Goal: Information Seeking & Learning: Learn about a topic

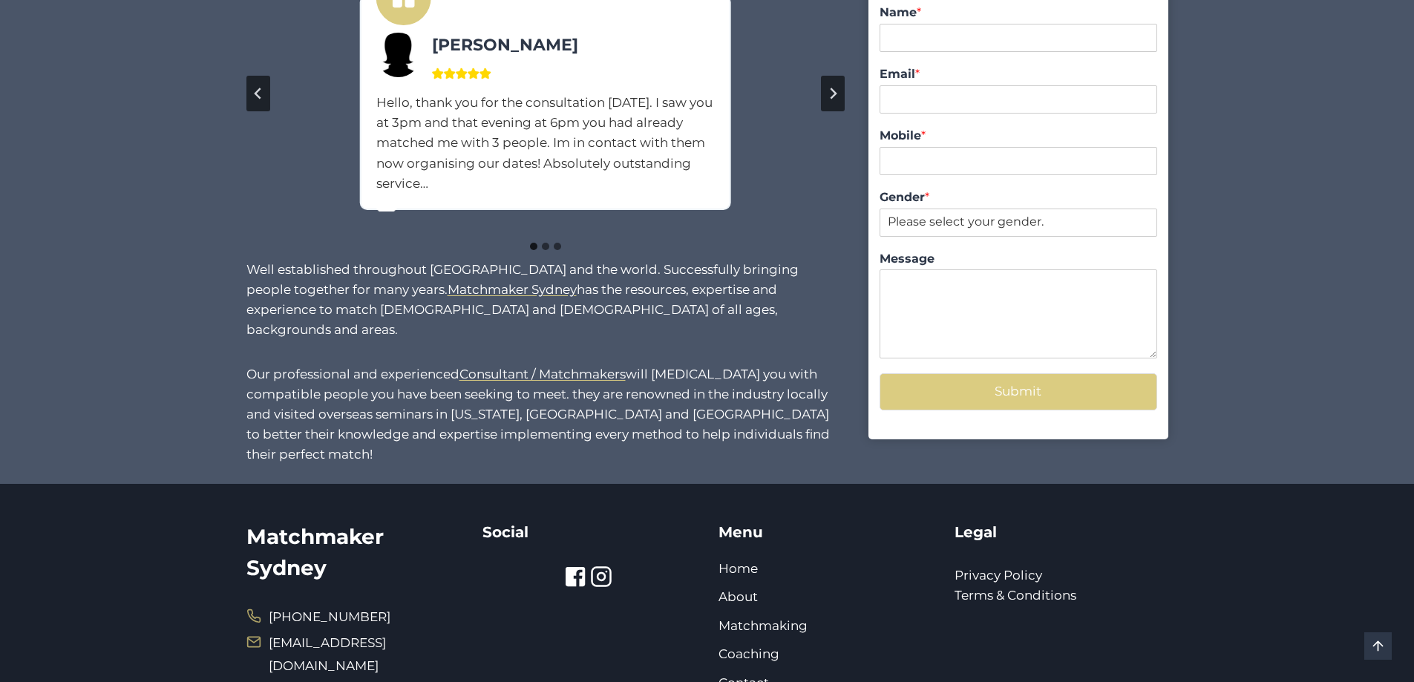
scroll to position [1397, 0]
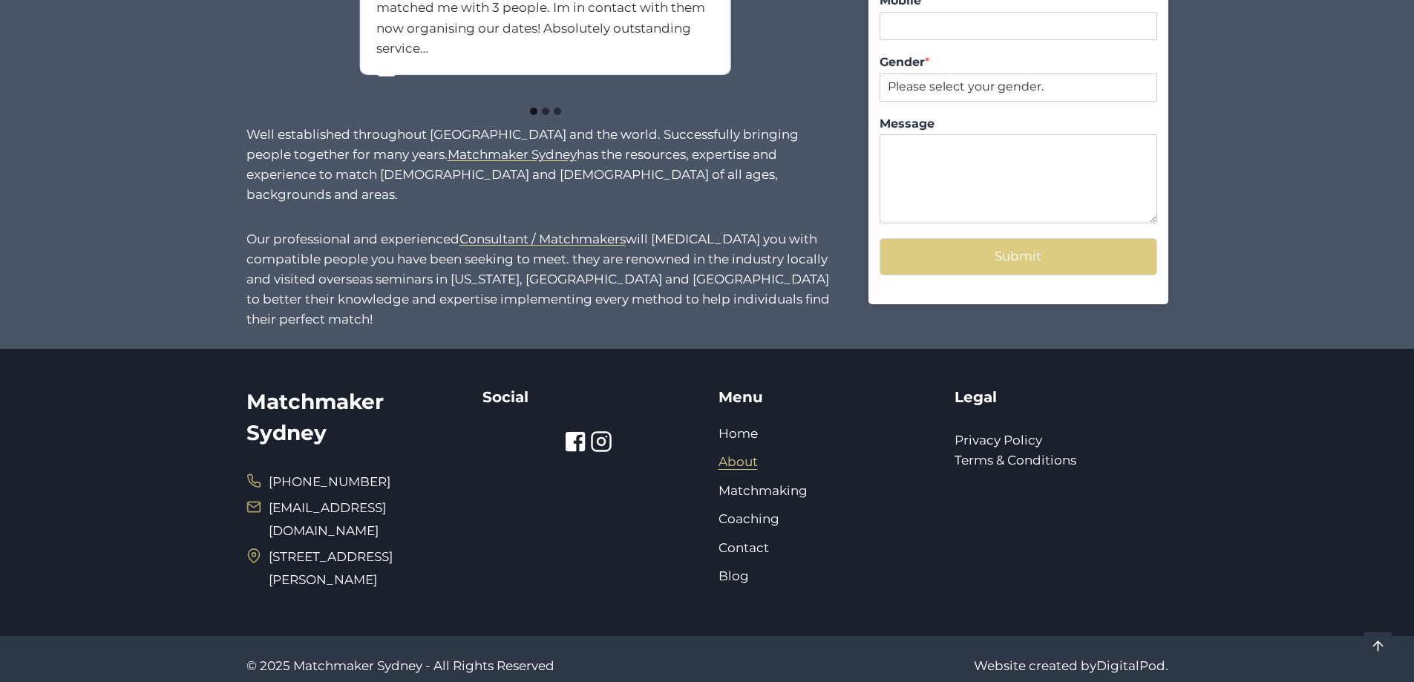
click at [737, 454] on link "About" at bounding box center [737, 461] width 39 height 15
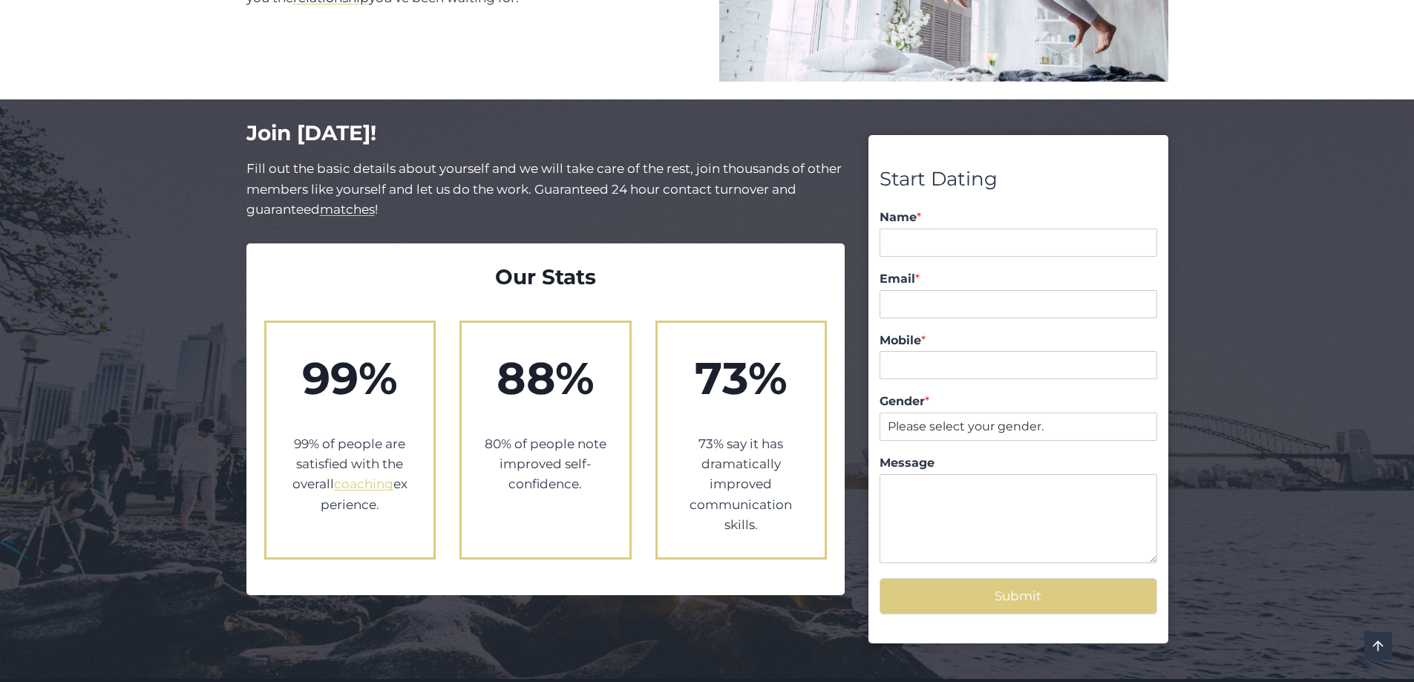
scroll to position [1336, 0]
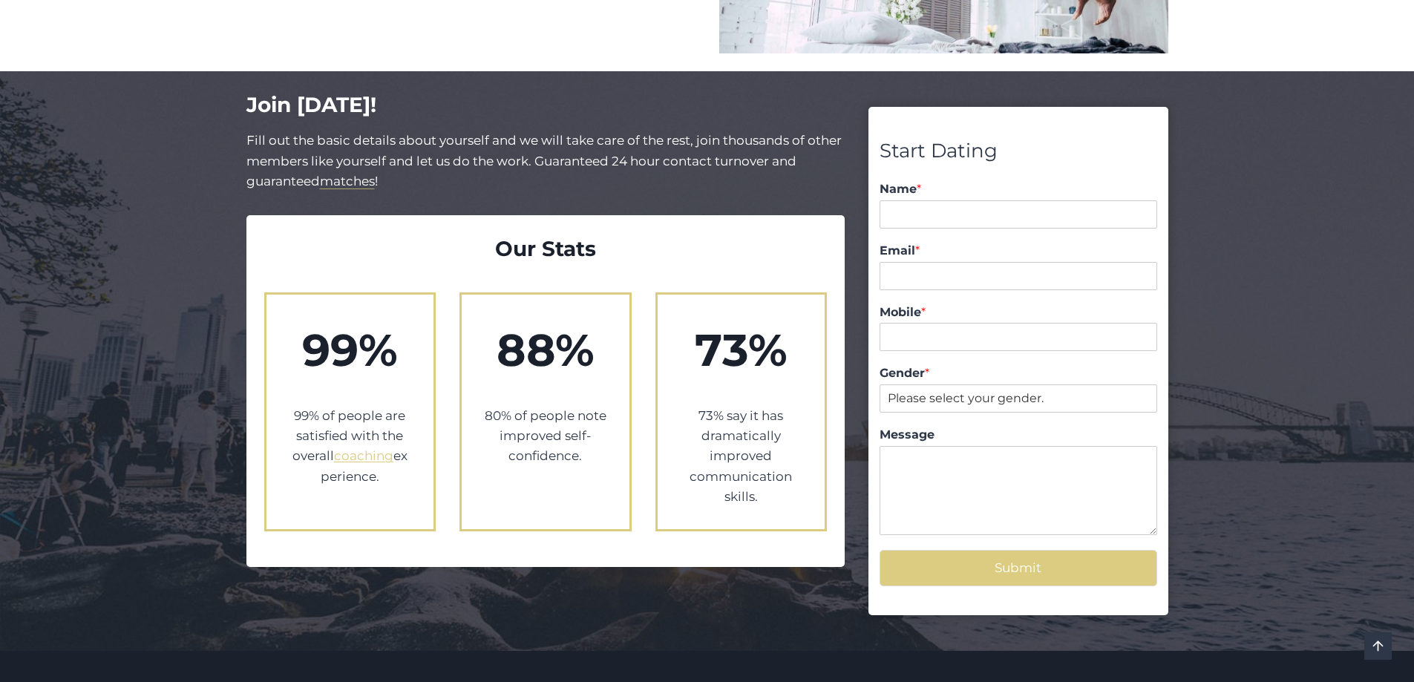
click at [357, 174] on mark "matches" at bounding box center [347, 181] width 55 height 15
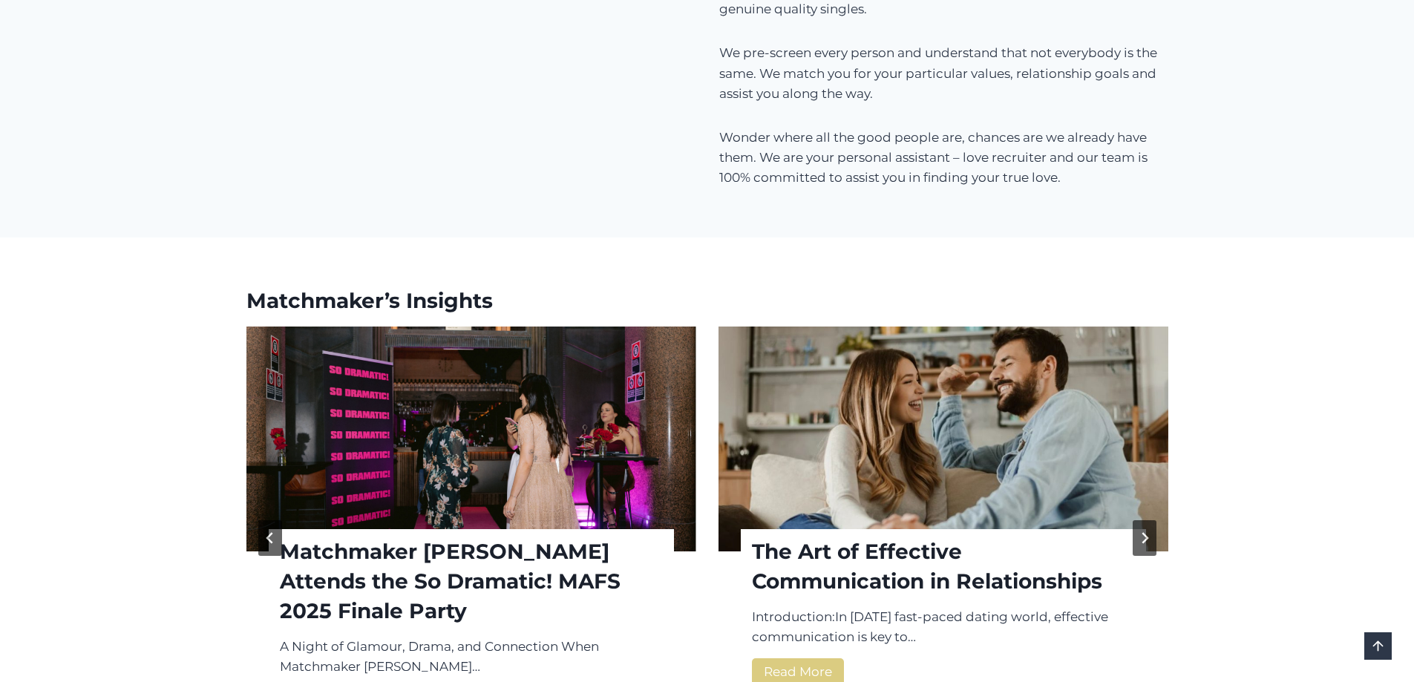
scroll to position [1930, 0]
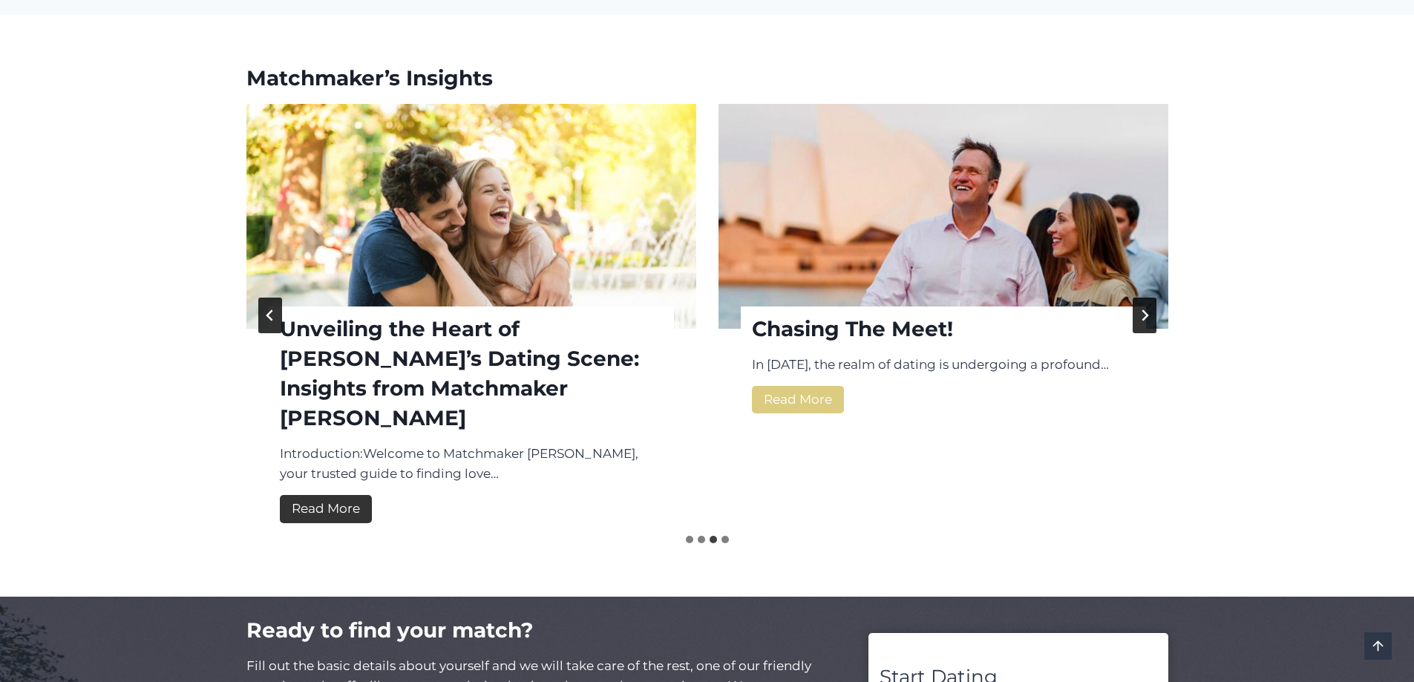
click at [311, 495] on link "Read More Unveiling the Heart of Sydney’s Dating Scene: Insights from Matchmake…" at bounding box center [326, 508] width 92 height 27
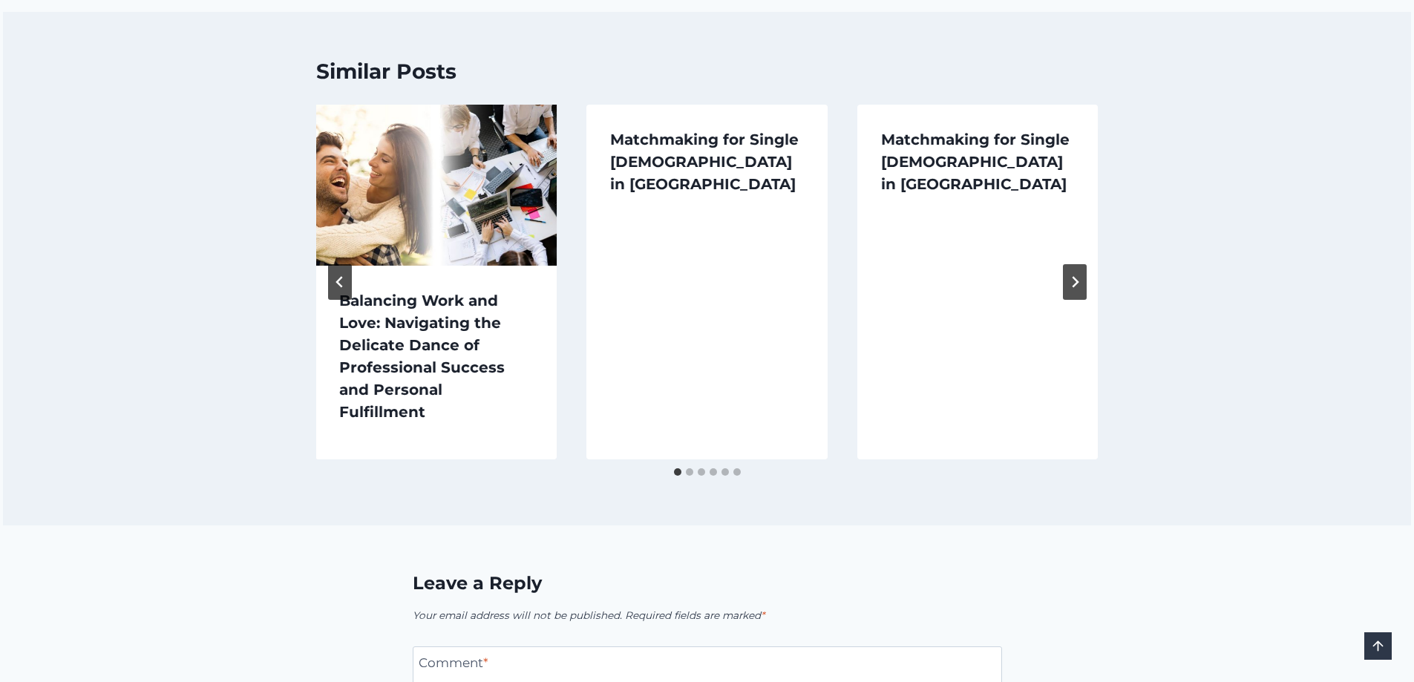
scroll to position [1856, 0]
click at [688, 130] on link "Matchmaking for Single [DEMOGRAPHIC_DATA] in [GEOGRAPHIC_DATA]" at bounding box center [704, 161] width 189 height 62
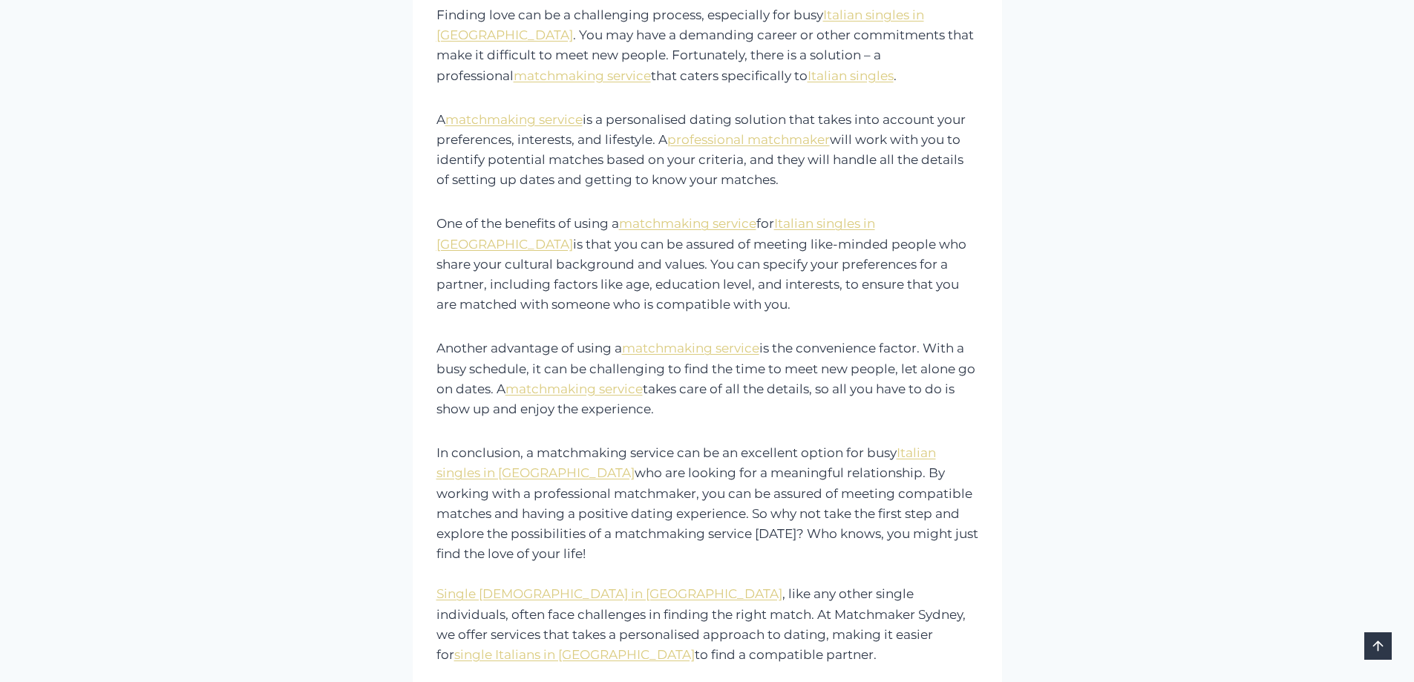
scroll to position [445, 0]
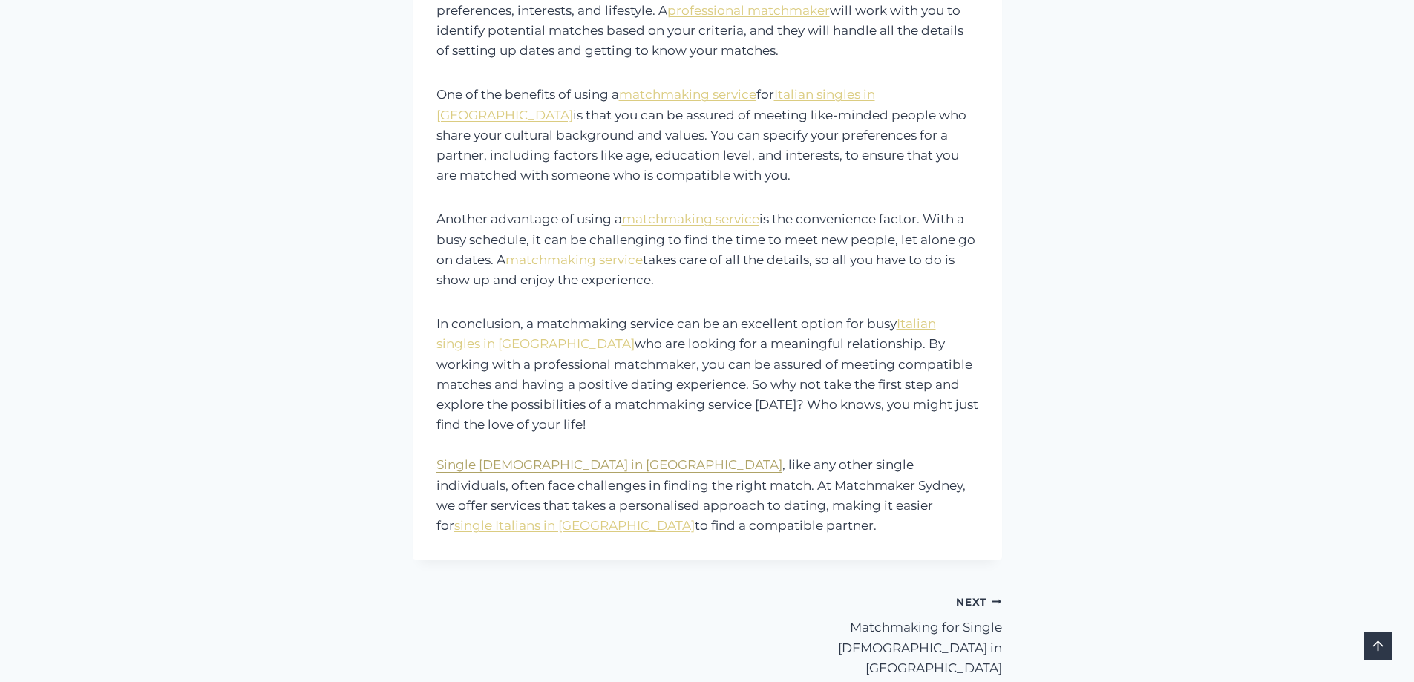
click at [512, 457] on link "Single [DEMOGRAPHIC_DATA] in [GEOGRAPHIC_DATA]" at bounding box center [609, 464] width 346 height 15
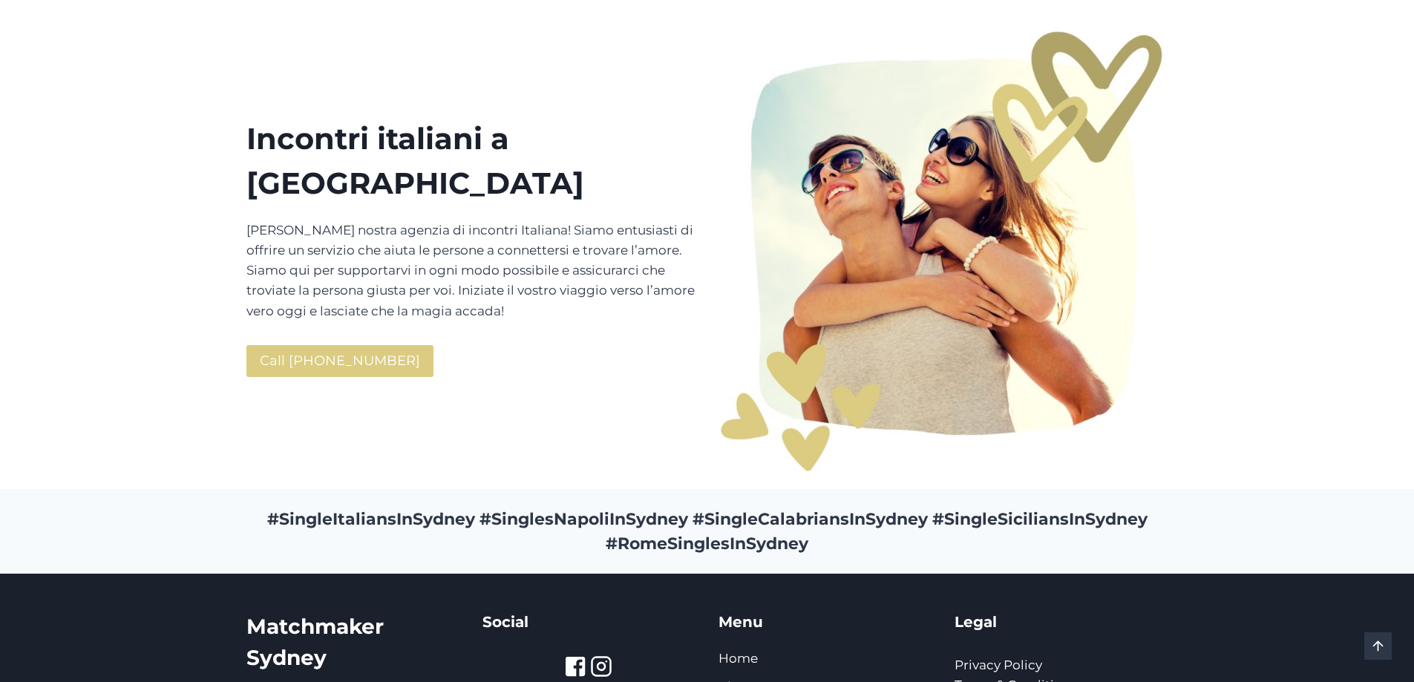
scroll to position [3192, 0]
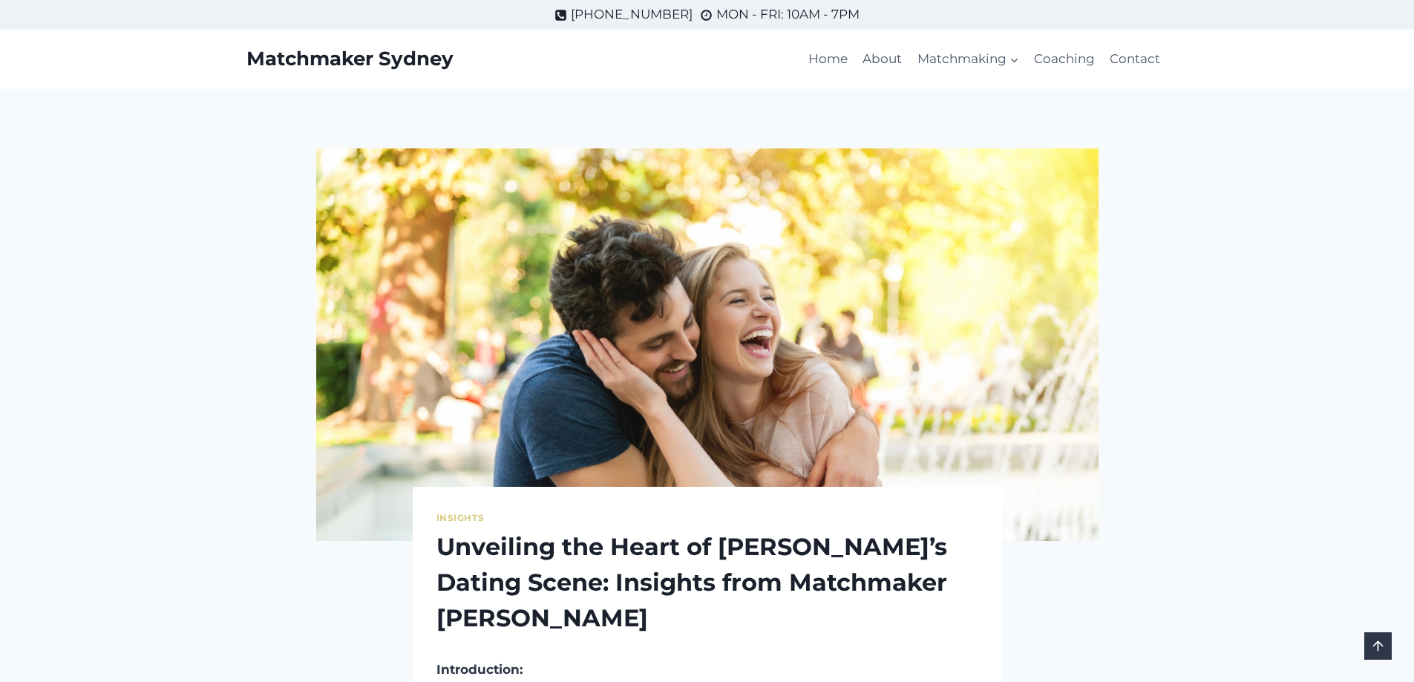
scroll to position [1853, 0]
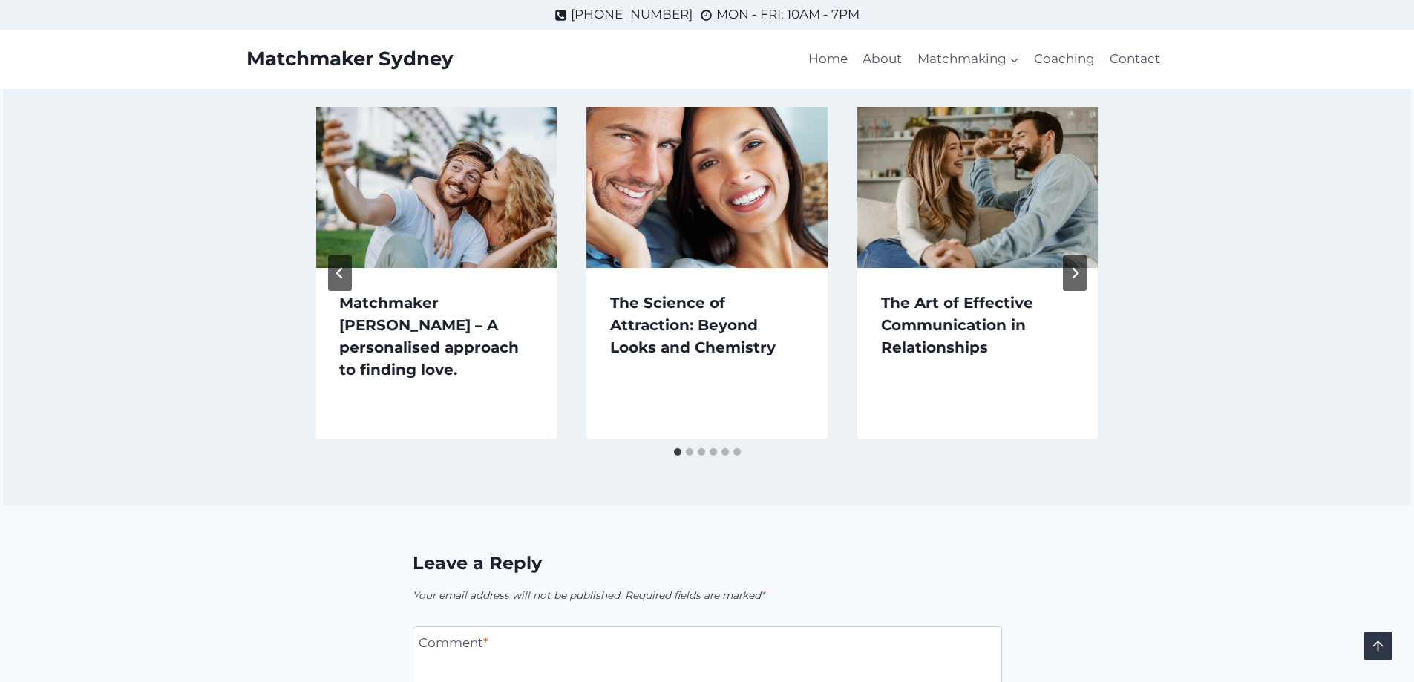
click at [1058, 207] on img "The Art of Effective Communication in Relationships" at bounding box center [977, 187] width 241 height 160
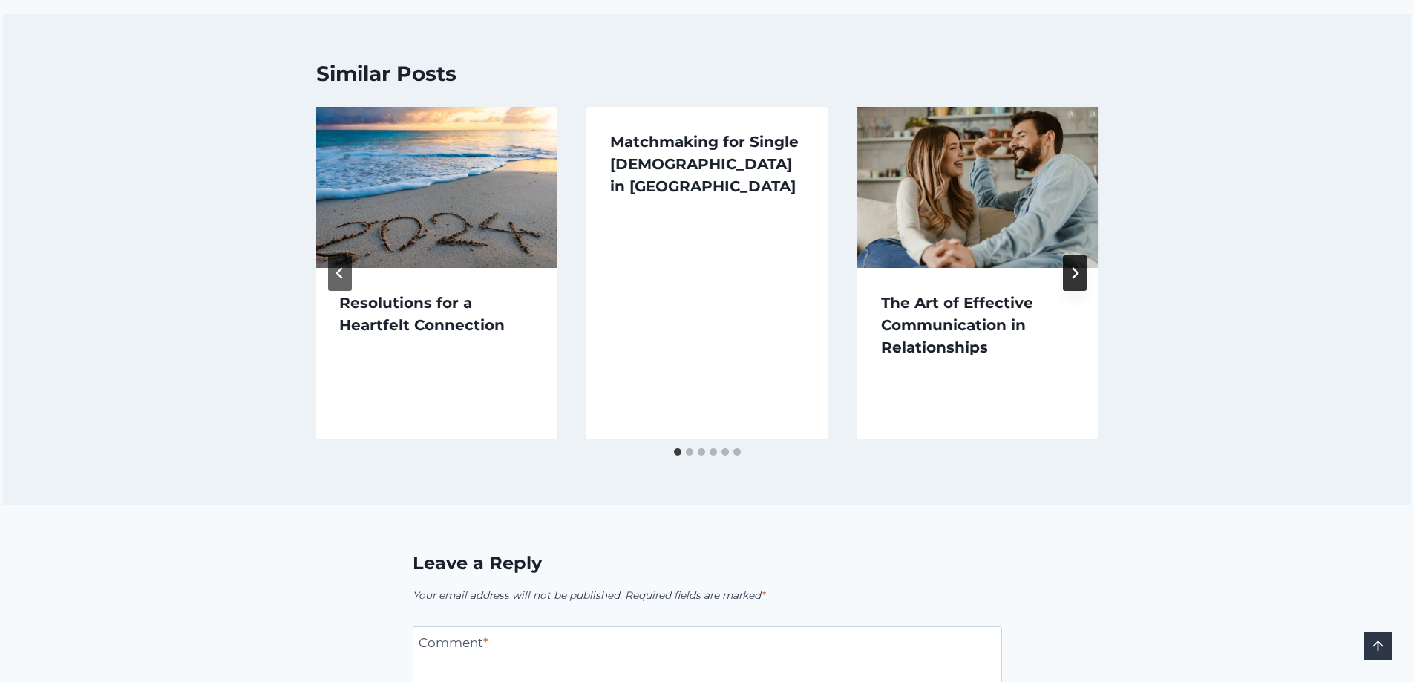
scroll to position [1853, 0]
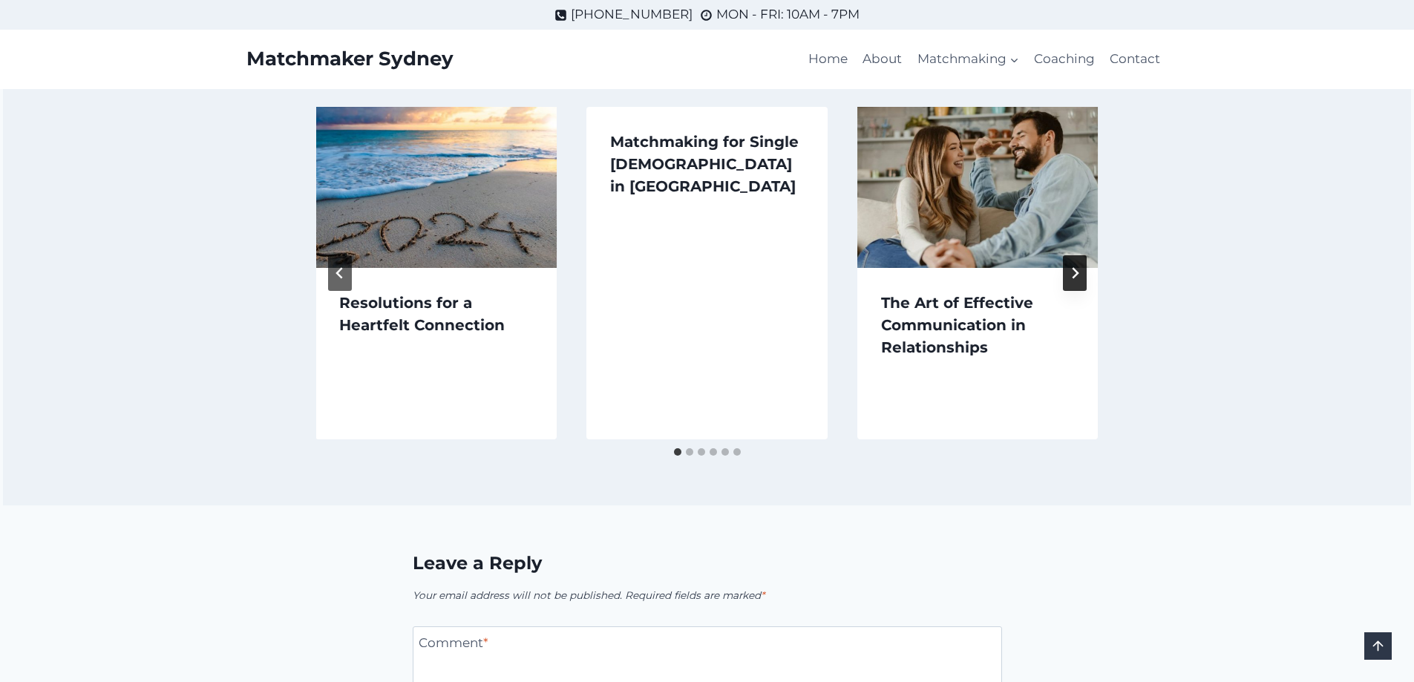
click at [1073, 267] on icon "Next" at bounding box center [1075, 273] width 12 height 12
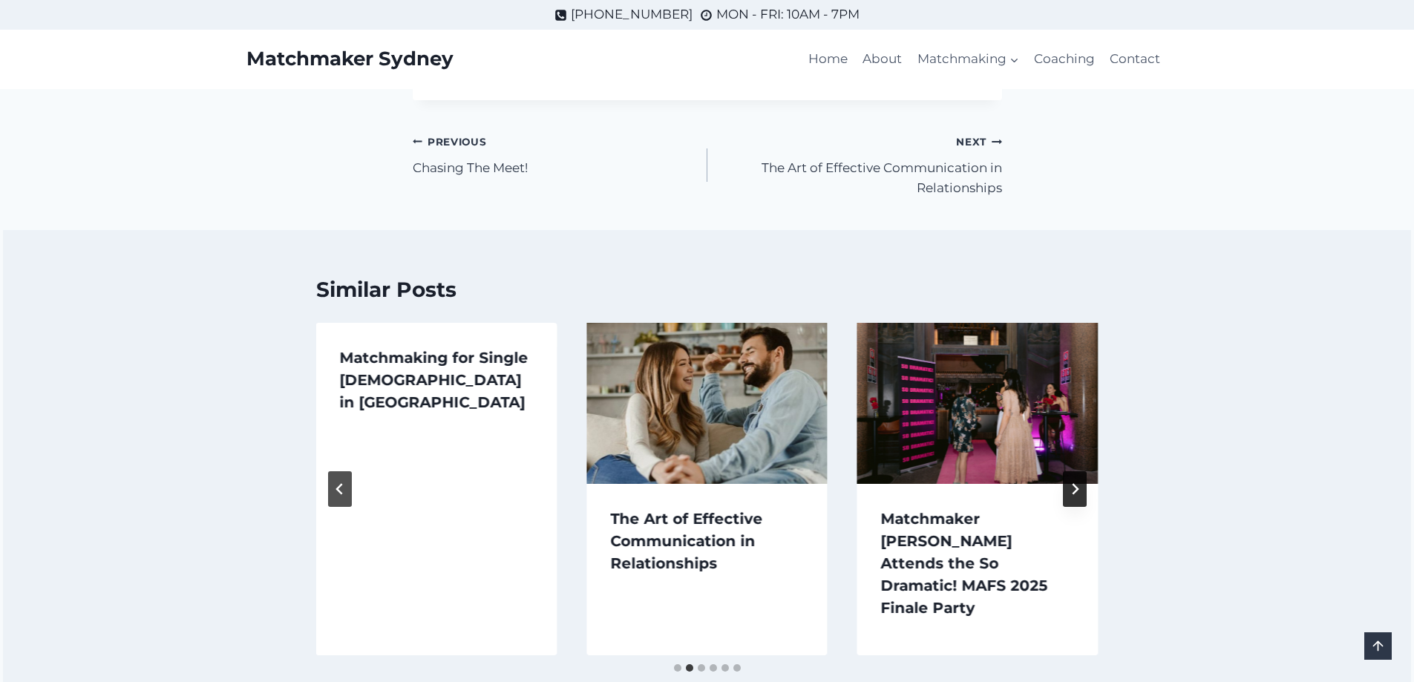
scroll to position [1630, 0]
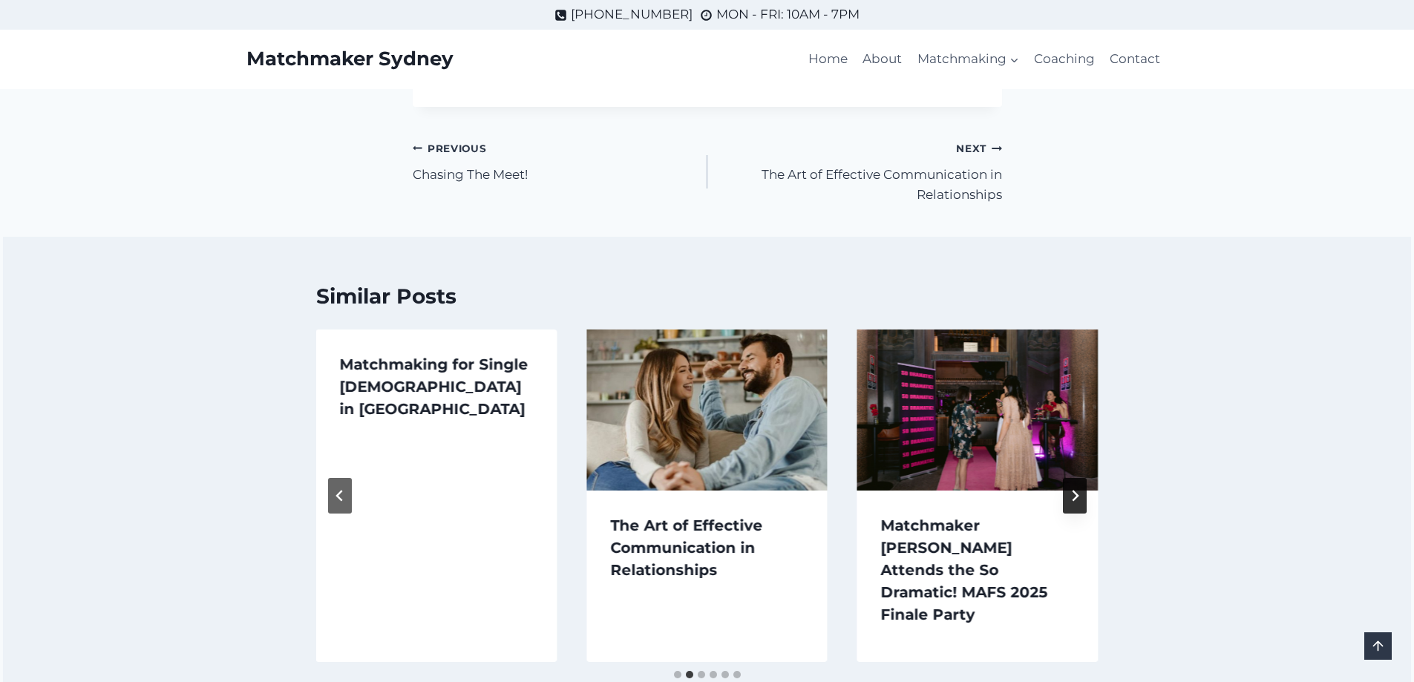
click at [1078, 478] on button "Next" at bounding box center [1075, 496] width 24 height 36
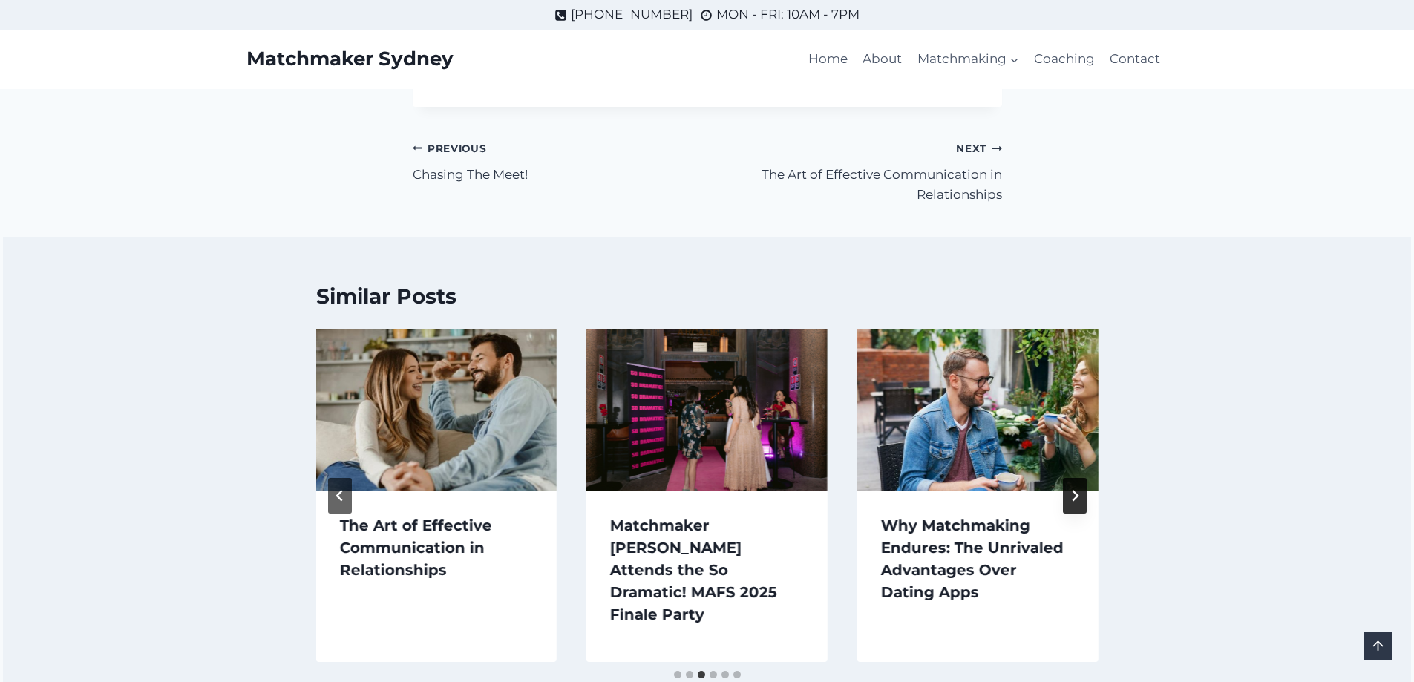
click at [1078, 478] on button "Next" at bounding box center [1075, 496] width 24 height 36
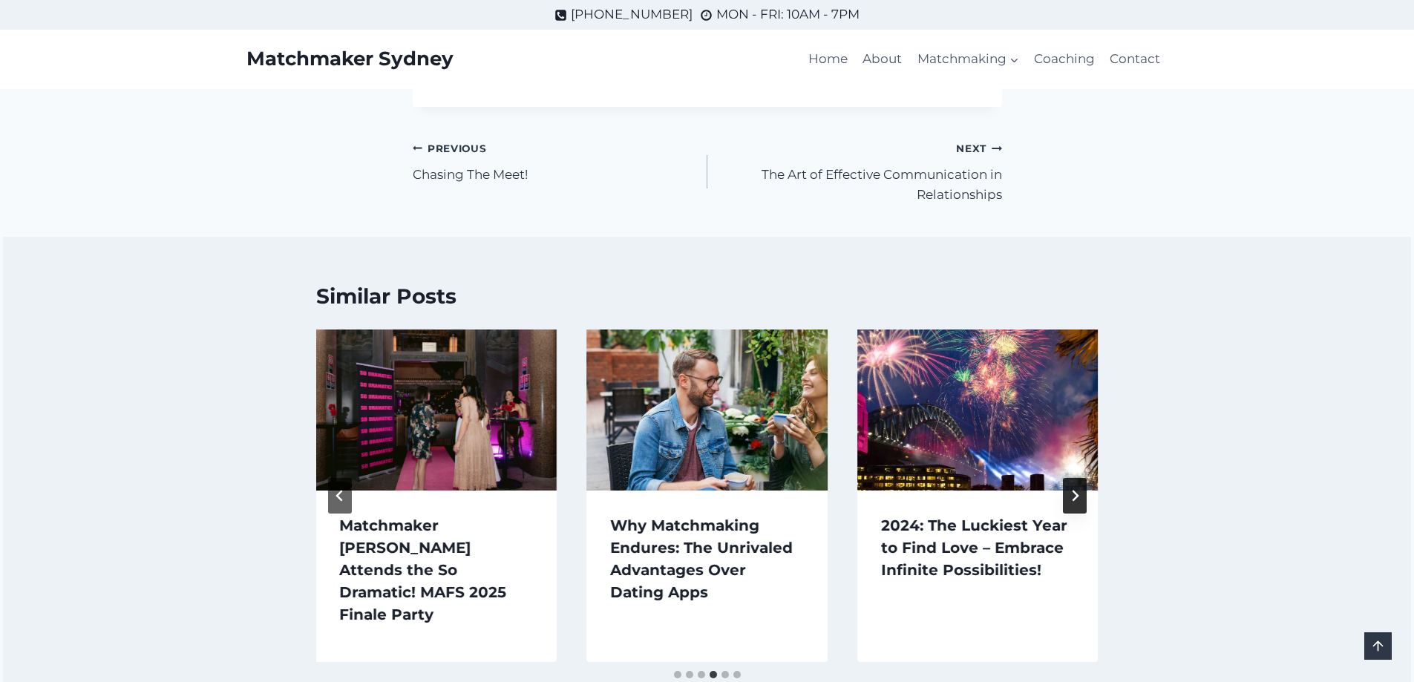
click at [1078, 478] on button "Next" at bounding box center [1075, 496] width 24 height 36
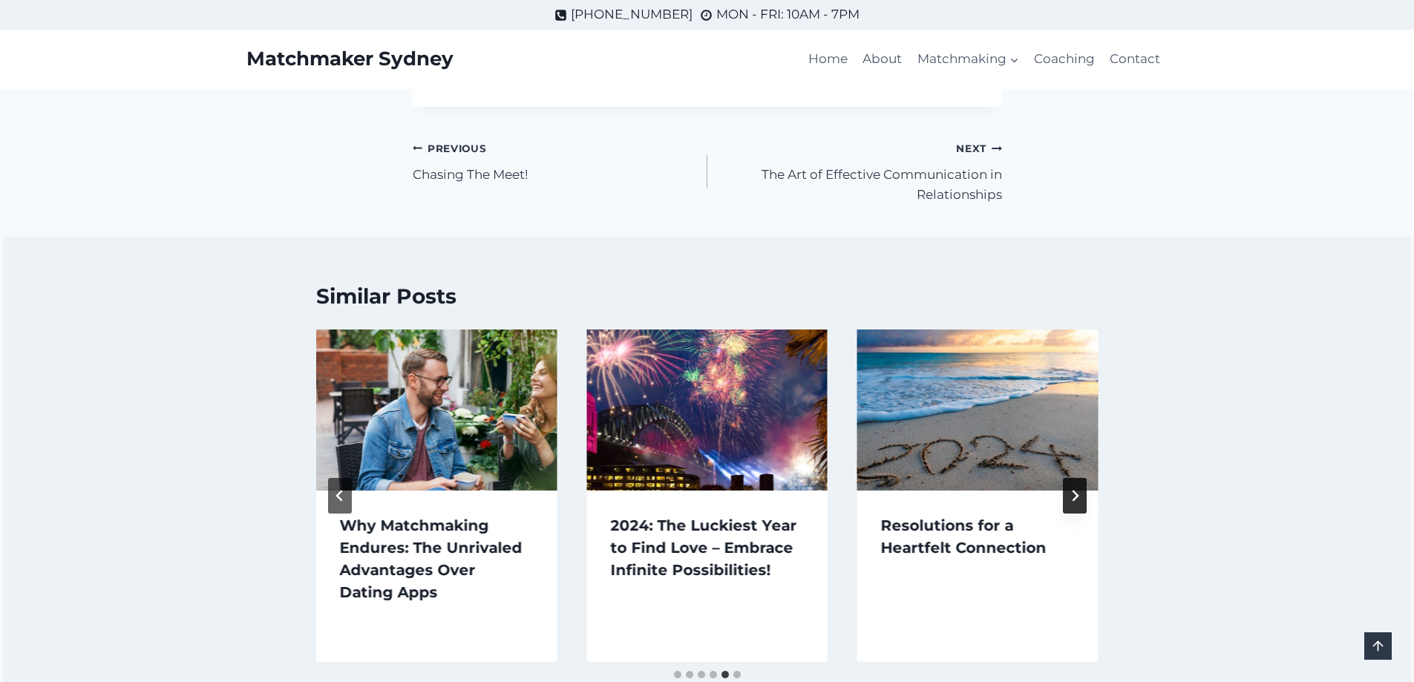
click at [1078, 490] on icon "Next" at bounding box center [1075, 496] width 12 height 12
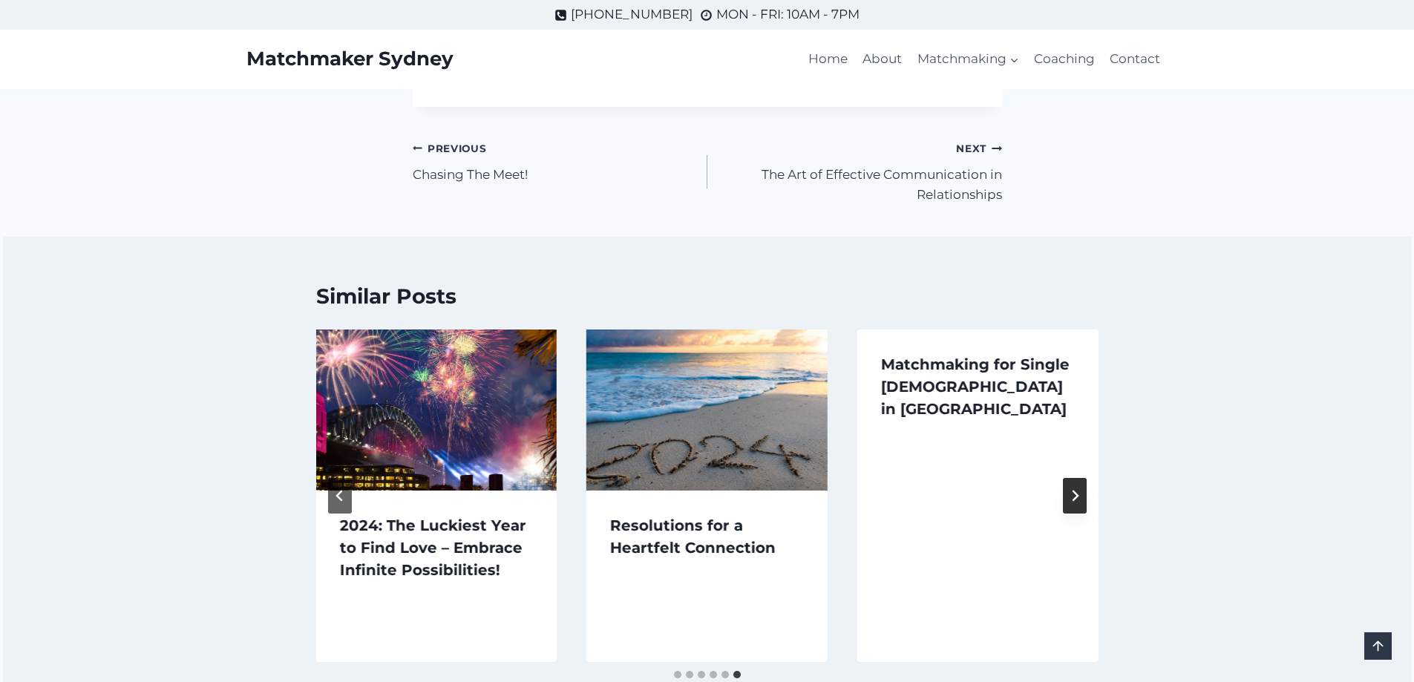
click at [1078, 490] on icon "Go to first slide" at bounding box center [1075, 496] width 12 height 12
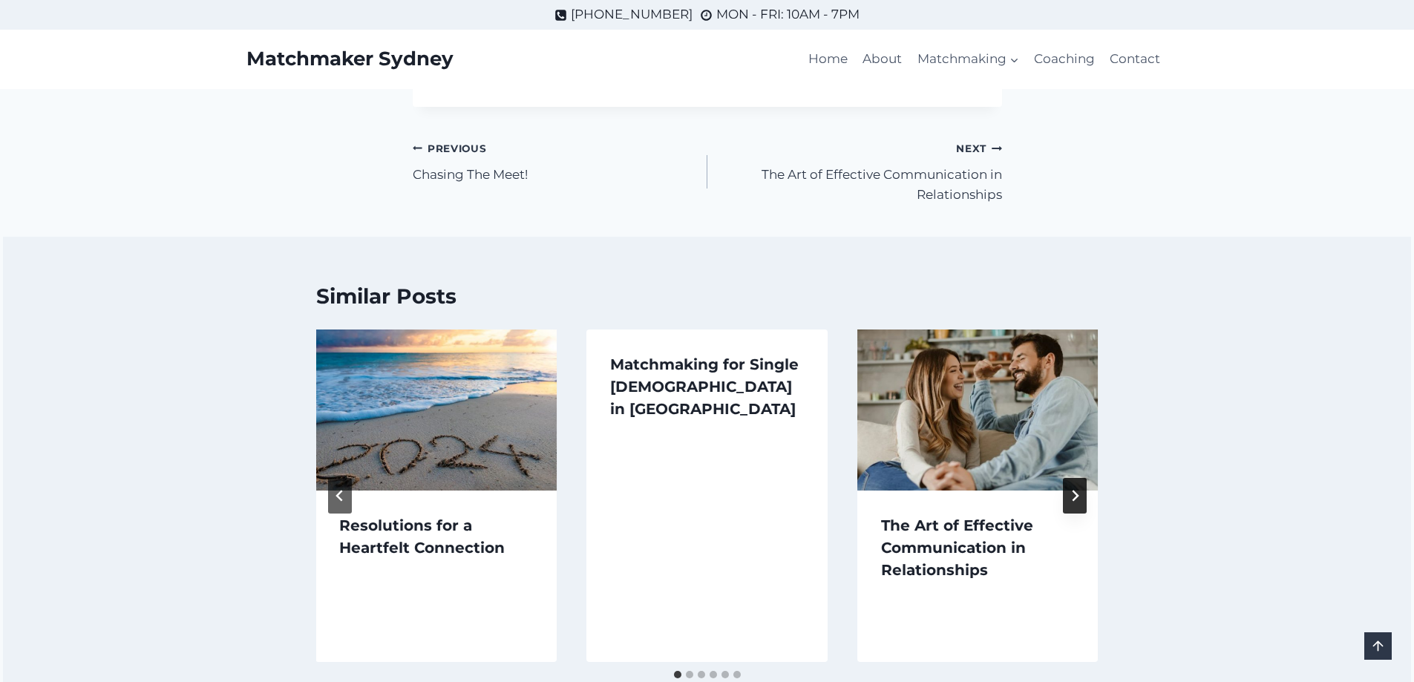
click at [1078, 490] on icon "Next" at bounding box center [1075, 496] width 12 height 12
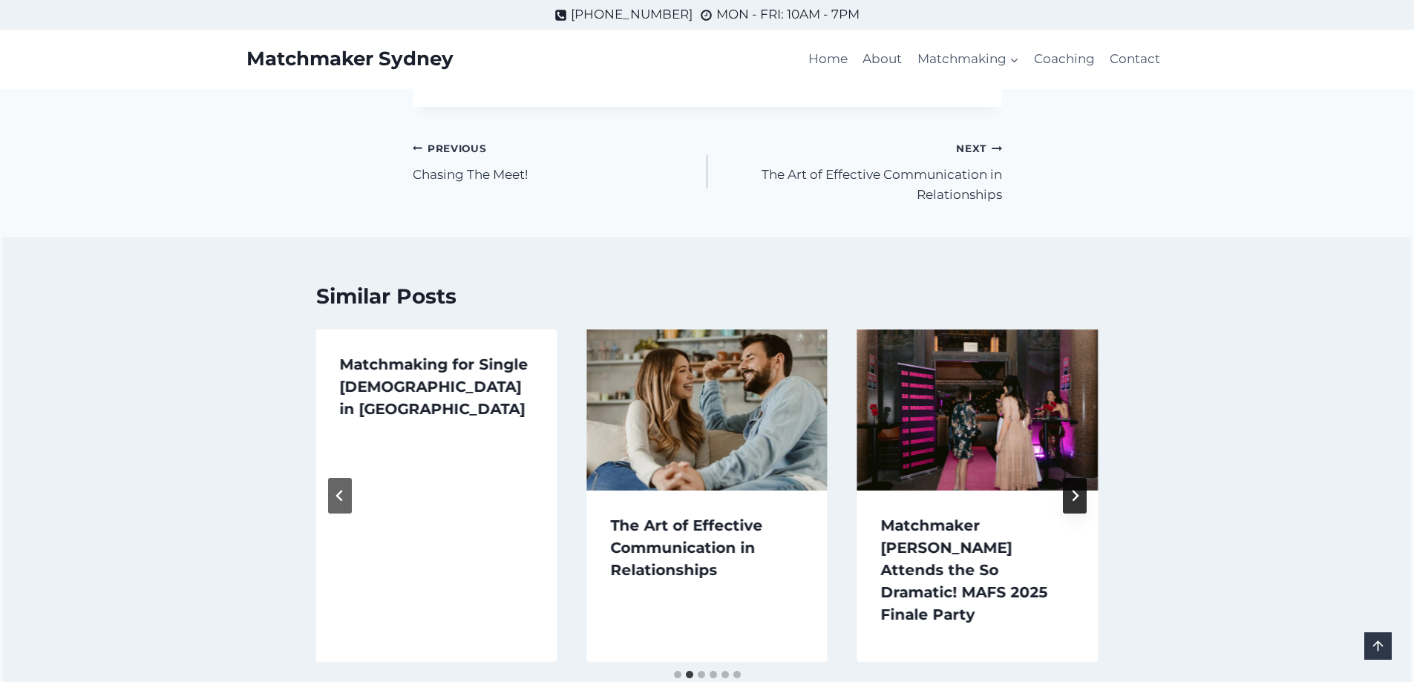
click at [1078, 490] on icon "Next" at bounding box center [1075, 496] width 12 height 12
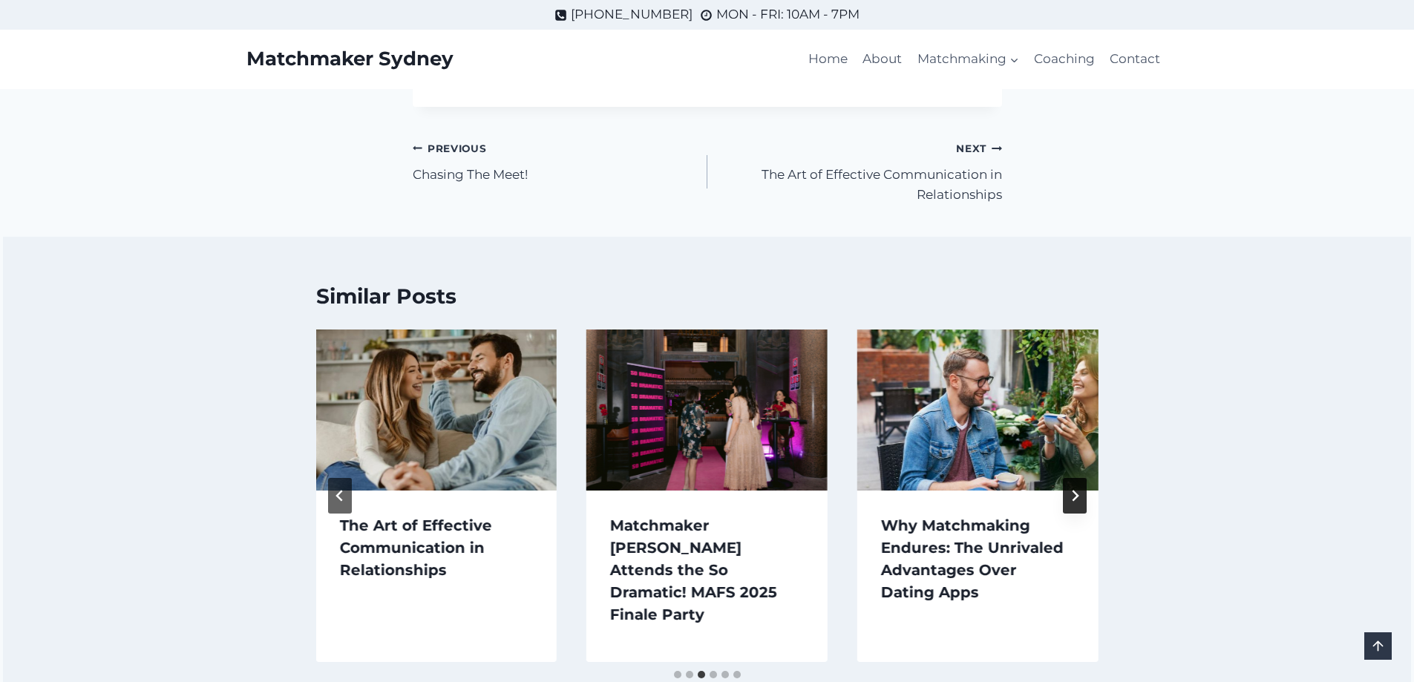
click at [1078, 490] on icon "Next" at bounding box center [1075, 496] width 12 height 12
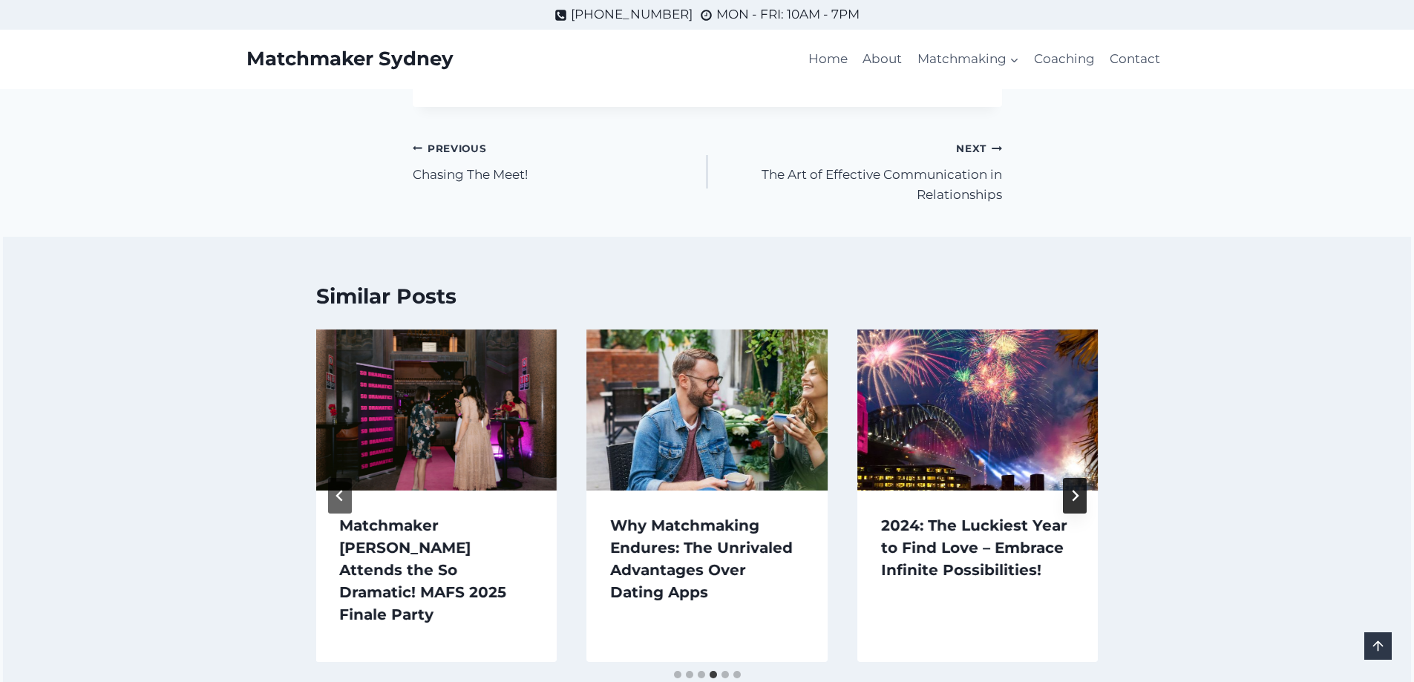
click at [1078, 490] on icon "Next" at bounding box center [1075, 496] width 12 height 12
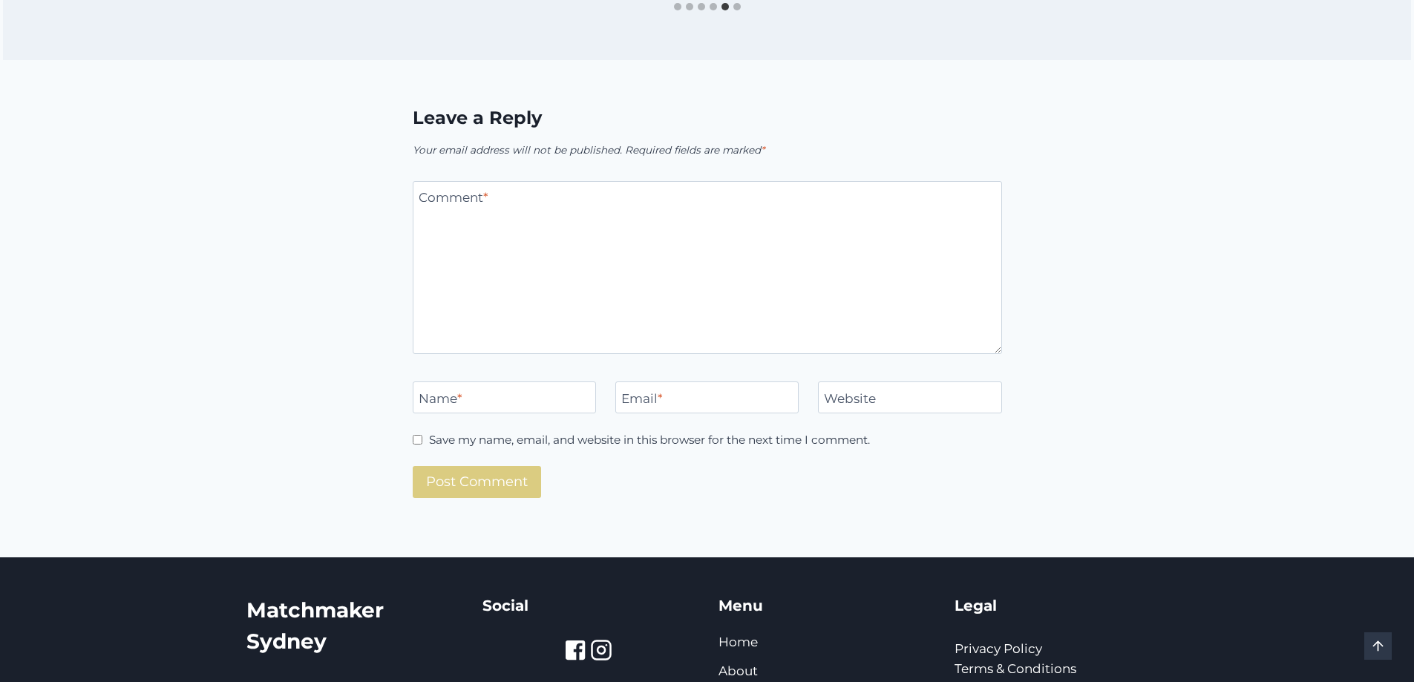
scroll to position [2436, 0]
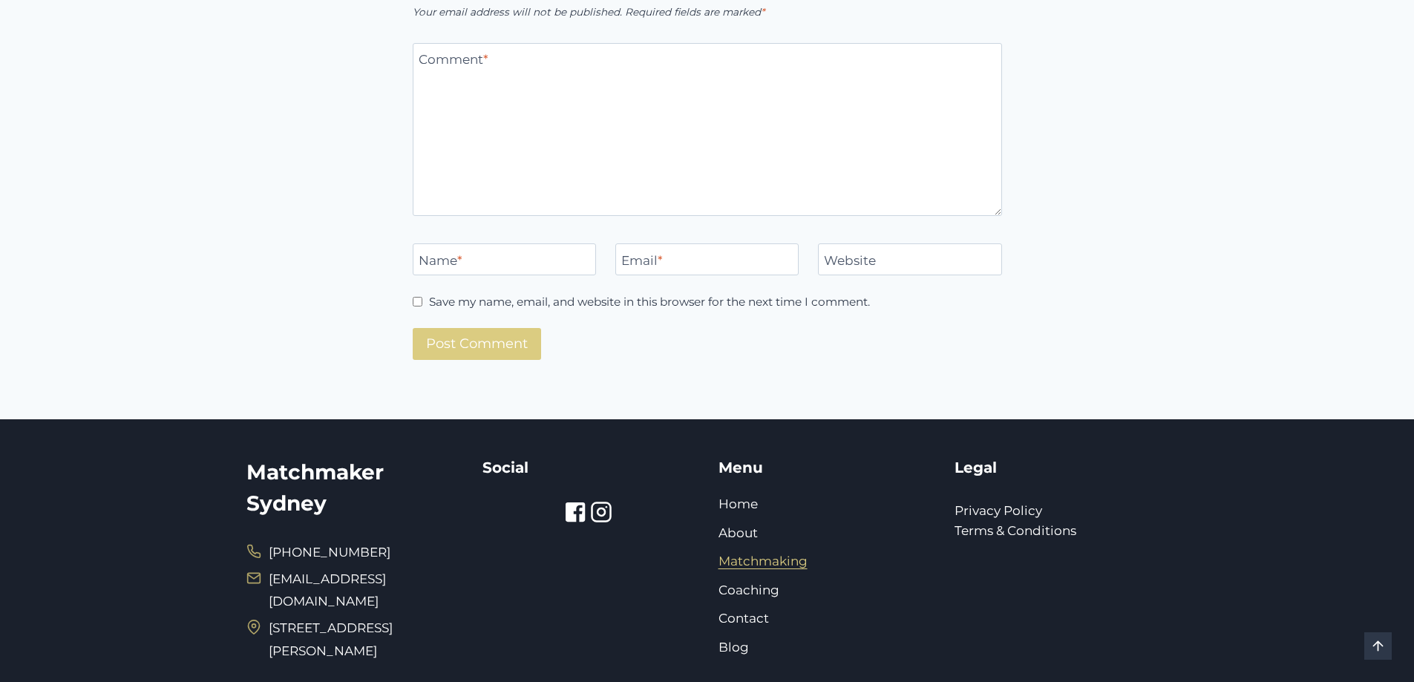
click at [754, 554] on link "Matchmaking" at bounding box center [762, 561] width 89 height 15
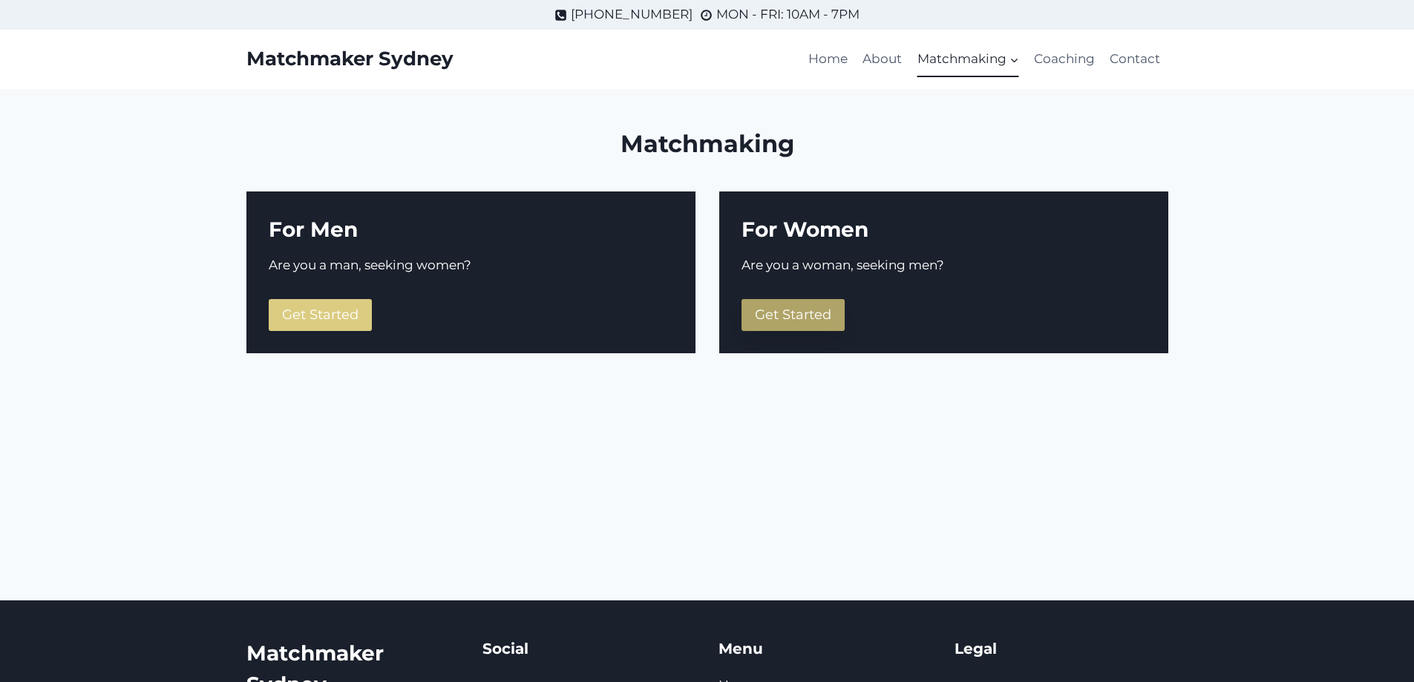
click at [810, 317] on span "Get Started" at bounding box center [793, 315] width 76 height 16
